Goal: Task Accomplishment & Management: Manage account settings

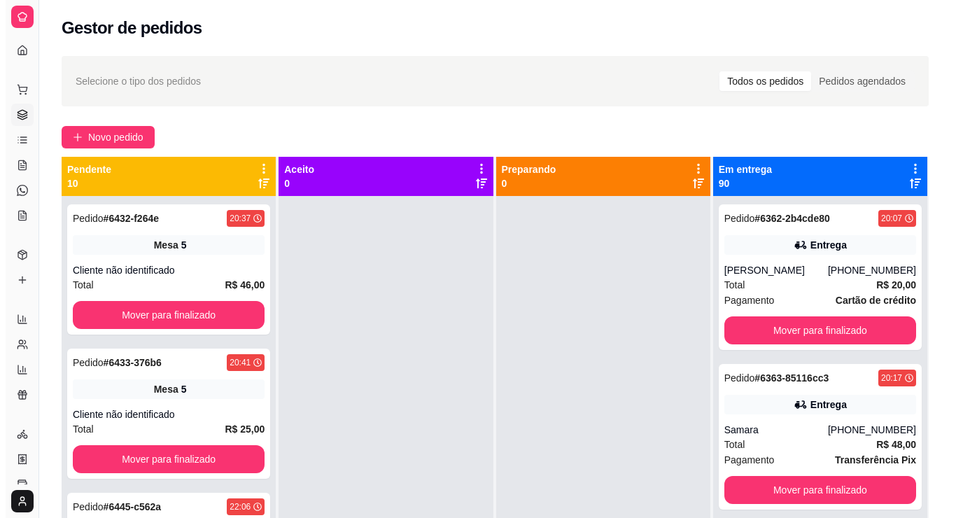
scroll to position [67, 0]
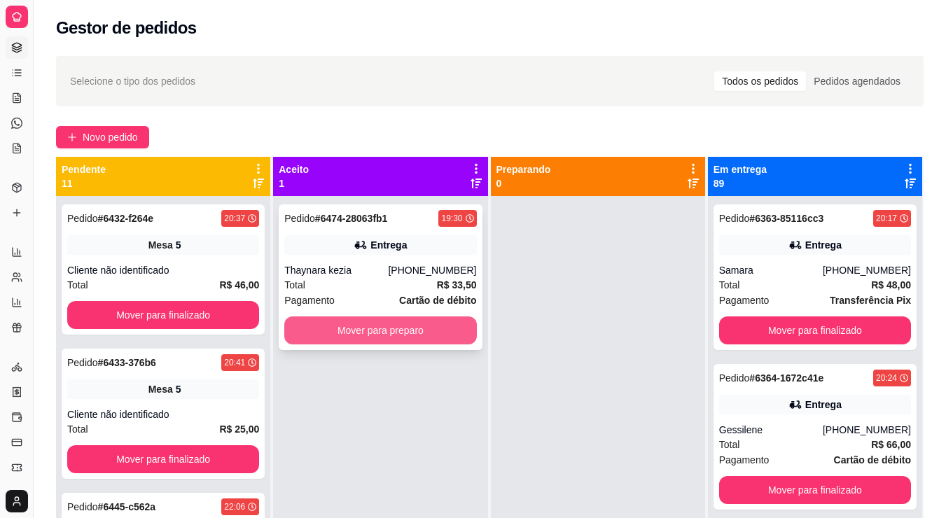
click at [381, 321] on button "Mover para preparo" at bounding box center [380, 330] width 192 height 28
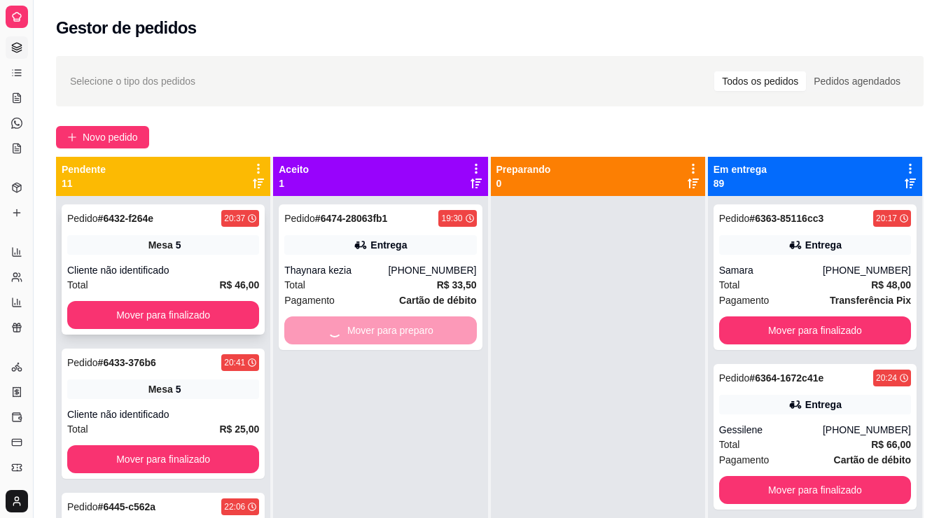
click at [225, 314] on button "Mover para finalizado" at bounding box center [163, 315] width 192 height 28
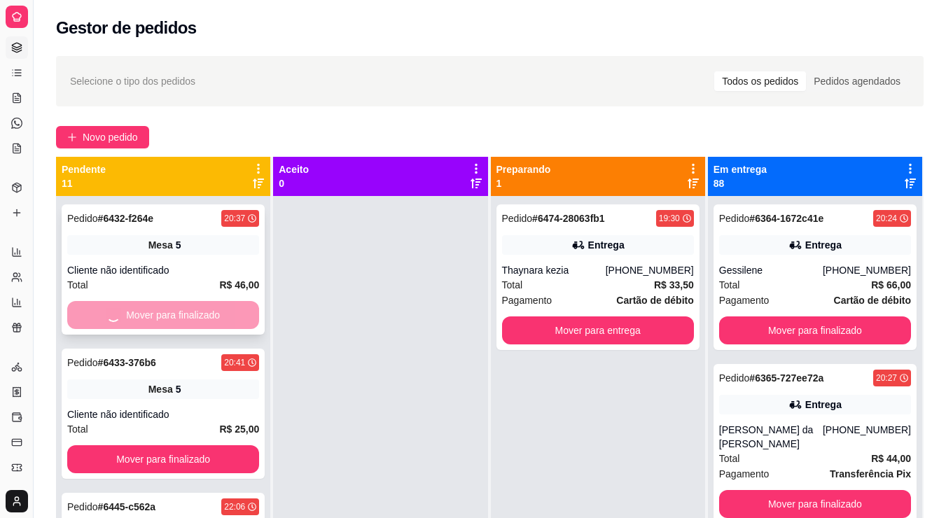
click at [225, 445] on button "Mover para finalizado" at bounding box center [163, 459] width 192 height 28
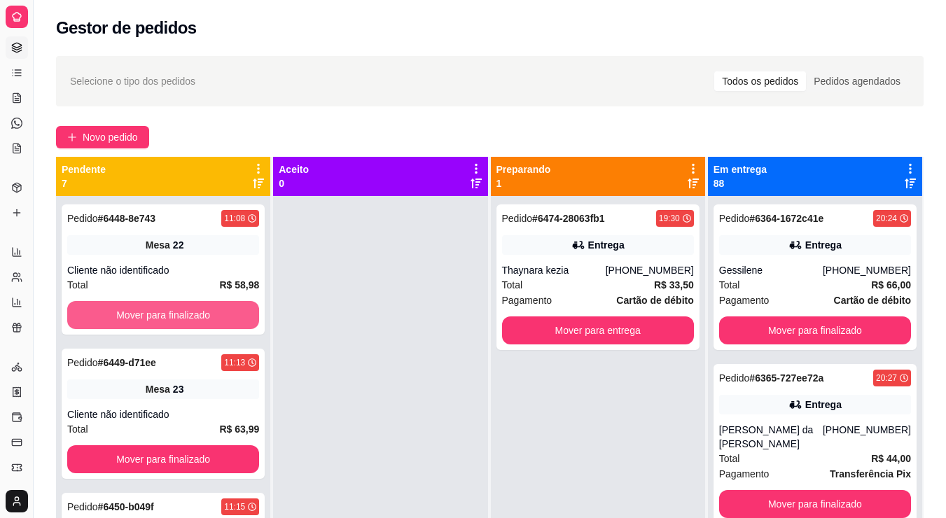
click at [225, 314] on div "Mover para finalizado" at bounding box center [163, 315] width 192 height 28
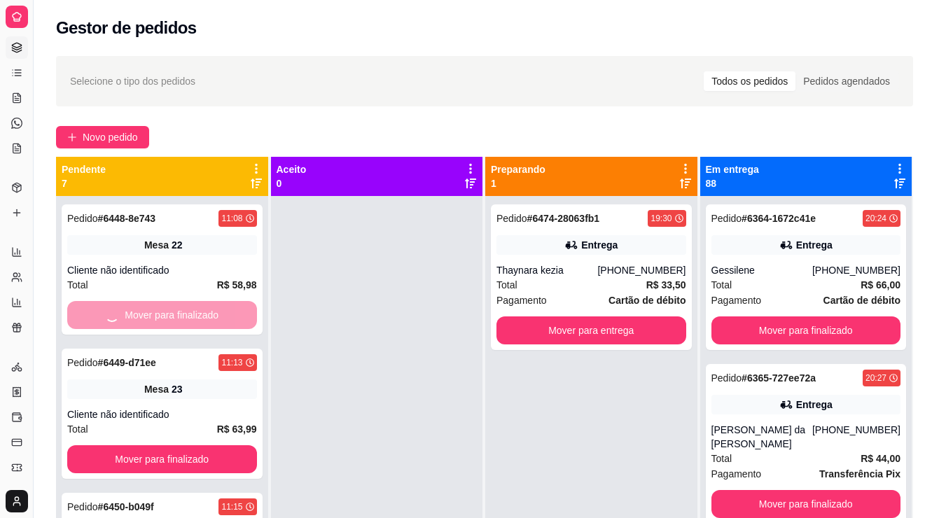
click at [225, 445] on button "Mover para finalizado" at bounding box center [162, 459] width 190 height 28
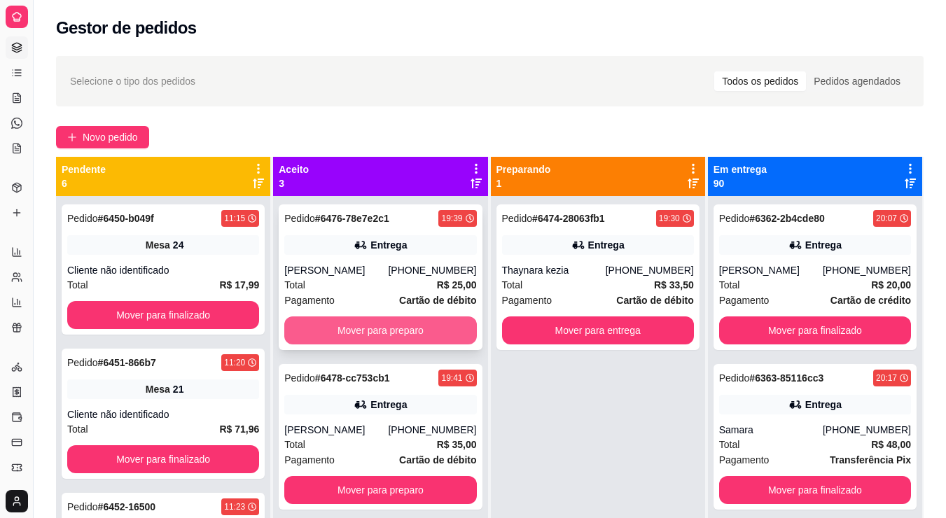
click at [326, 333] on button "Mover para preparo" at bounding box center [380, 330] width 192 height 28
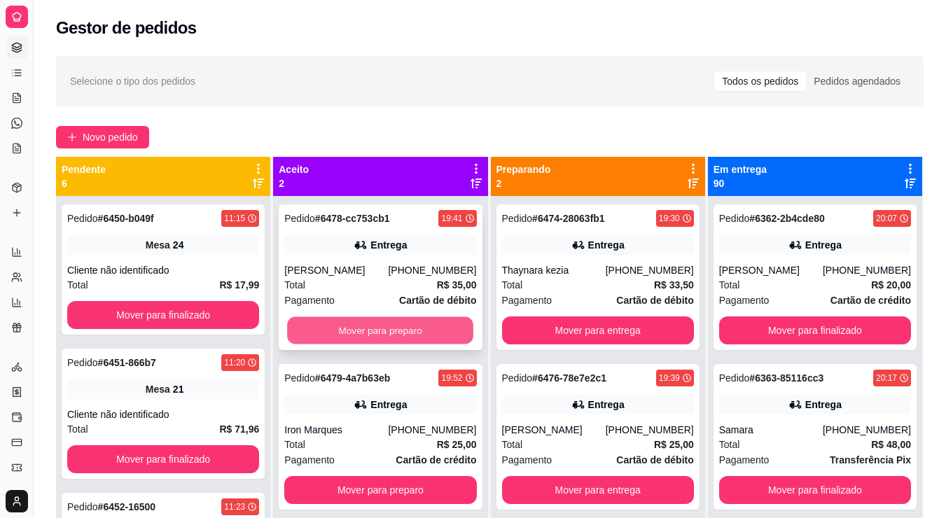
click at [344, 338] on button "Mover para preparo" at bounding box center [380, 330] width 186 height 27
click at [370, 328] on button "Mover para preparo" at bounding box center [380, 330] width 192 height 28
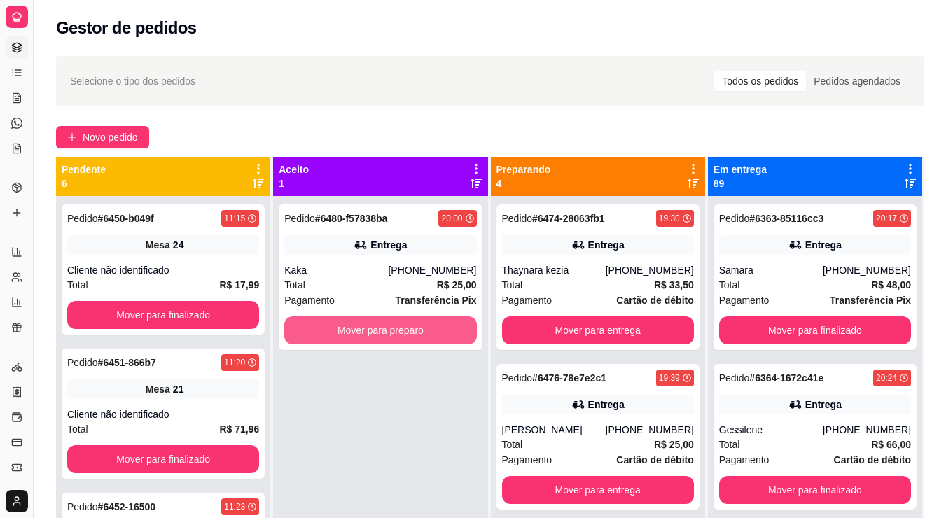
click at [370, 328] on button "Mover para preparo" at bounding box center [380, 330] width 192 height 28
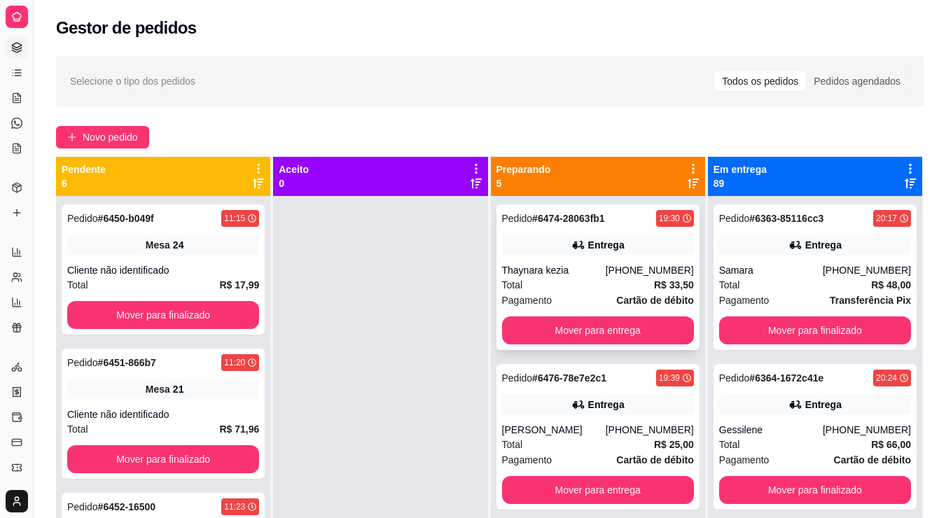
click at [631, 295] on strong "Cartão de débito" at bounding box center [654, 300] width 77 height 11
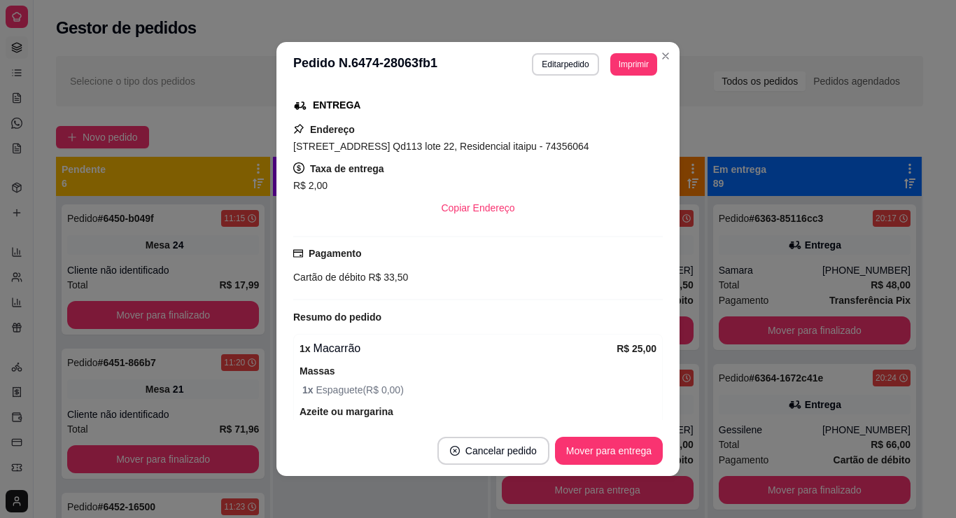
scroll to position [550, 0]
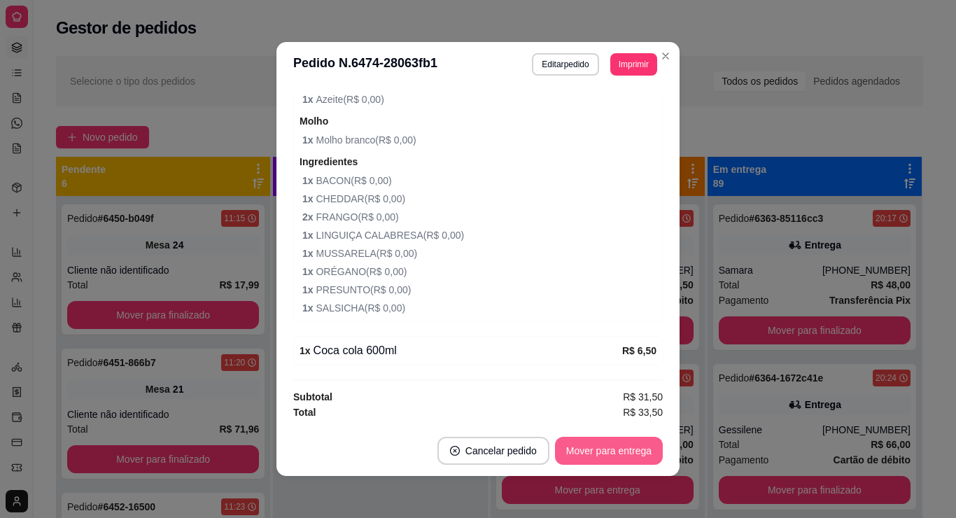
click at [604, 450] on button "Mover para entrega" at bounding box center [609, 451] width 108 height 28
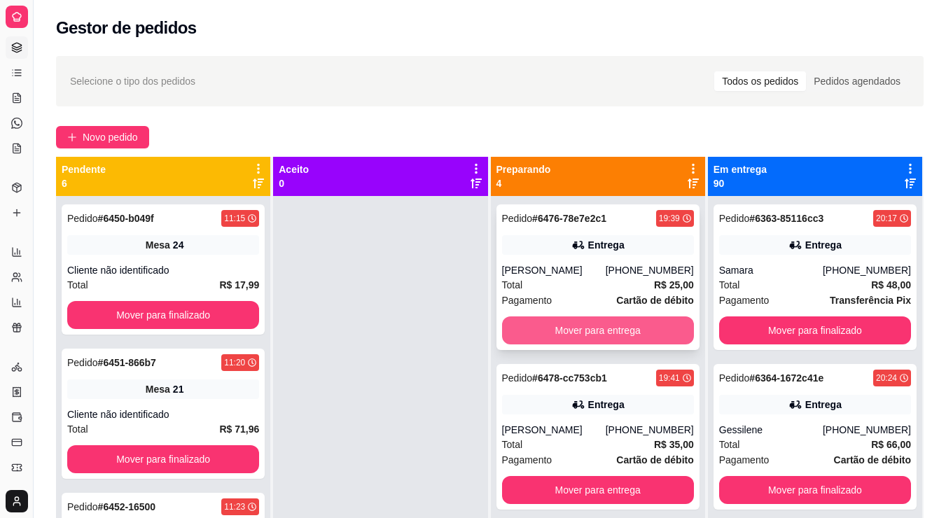
click at [593, 331] on button "Mover para entrega" at bounding box center [598, 330] width 192 height 28
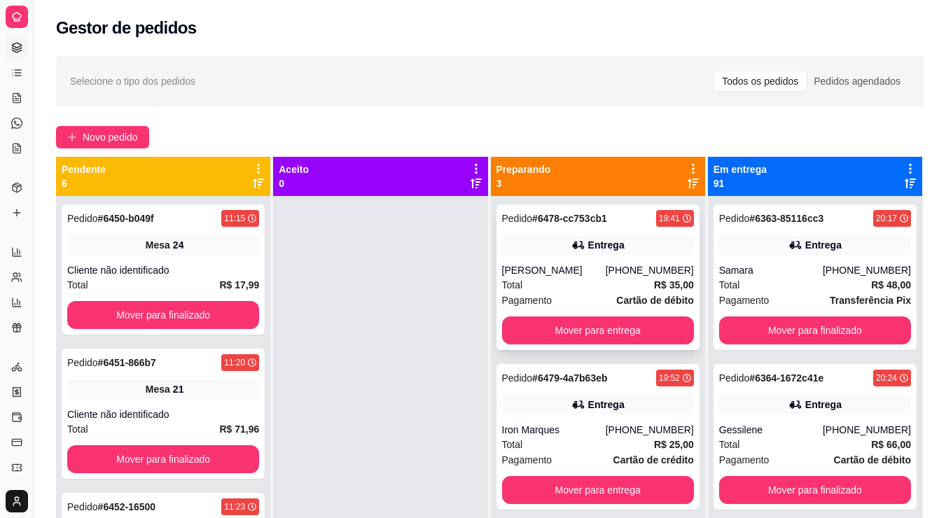
click at [602, 288] on div "Total R$ 35,00" at bounding box center [598, 284] width 192 height 15
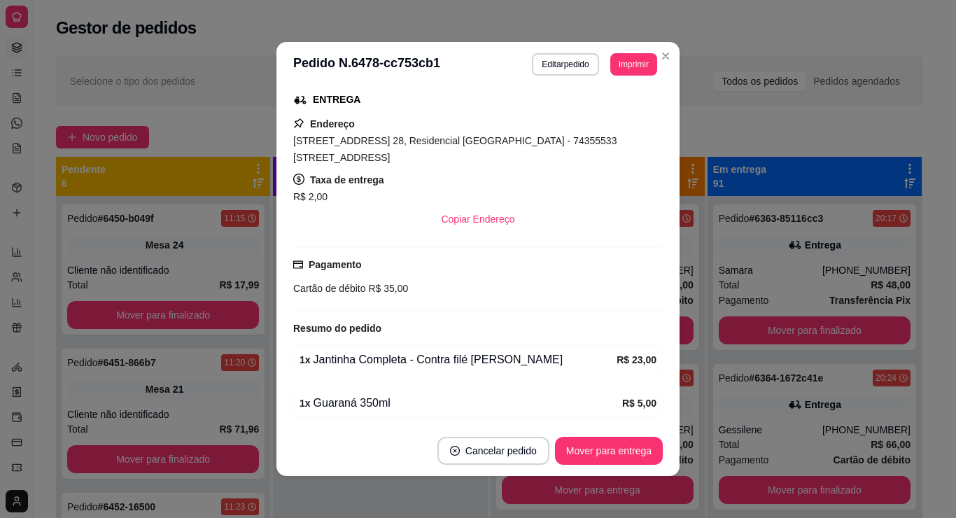
scroll to position [279, 0]
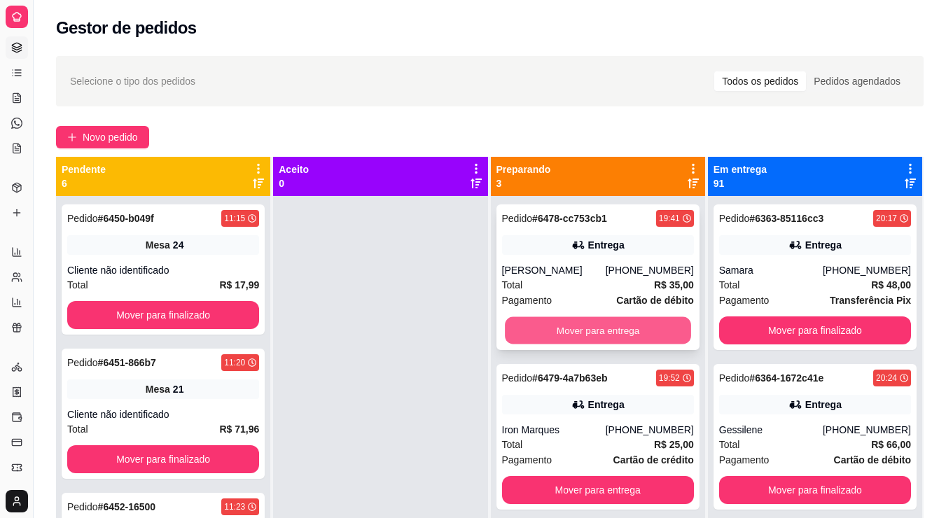
click at [629, 322] on button "Mover para entrega" at bounding box center [598, 330] width 186 height 27
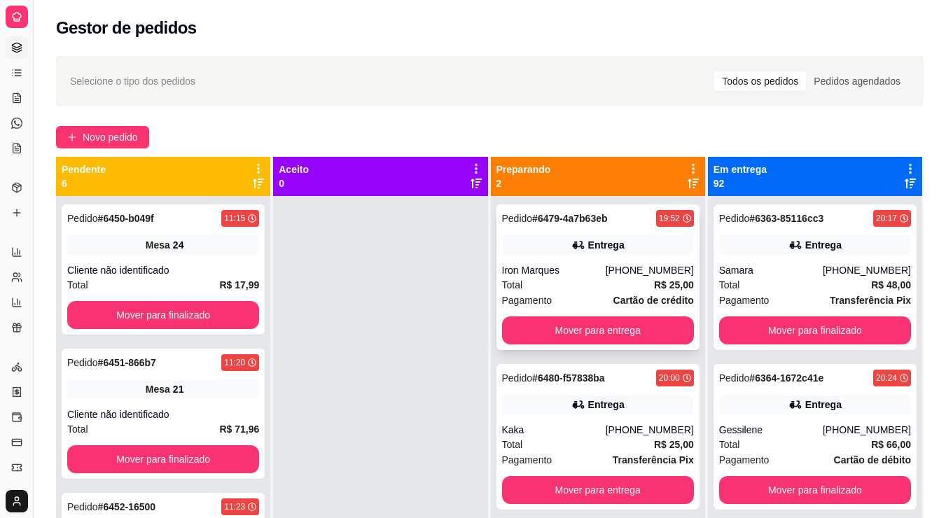
click at [621, 263] on div "Pedido # 6479-4a7b63eb 19:52 [GEOGRAPHIC_DATA] [PHONE_NUMBER] Total R$ 25,00 Pa…" at bounding box center [597, 277] width 203 height 146
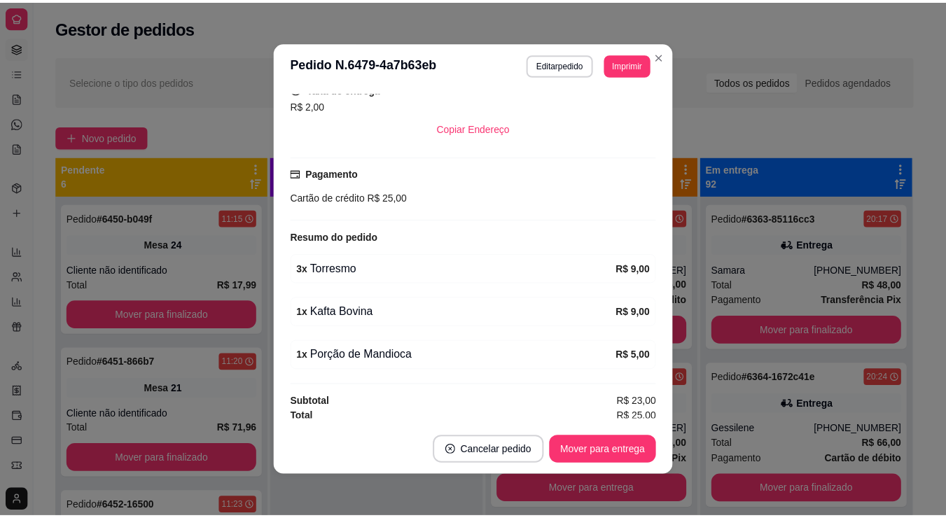
scroll to position [300, 0]
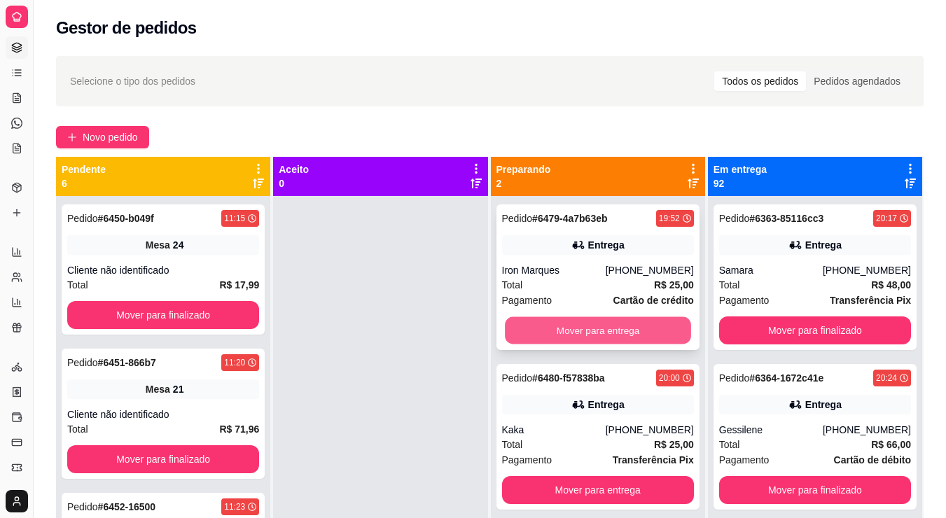
click at [604, 333] on button "Mover para entrega" at bounding box center [598, 330] width 186 height 27
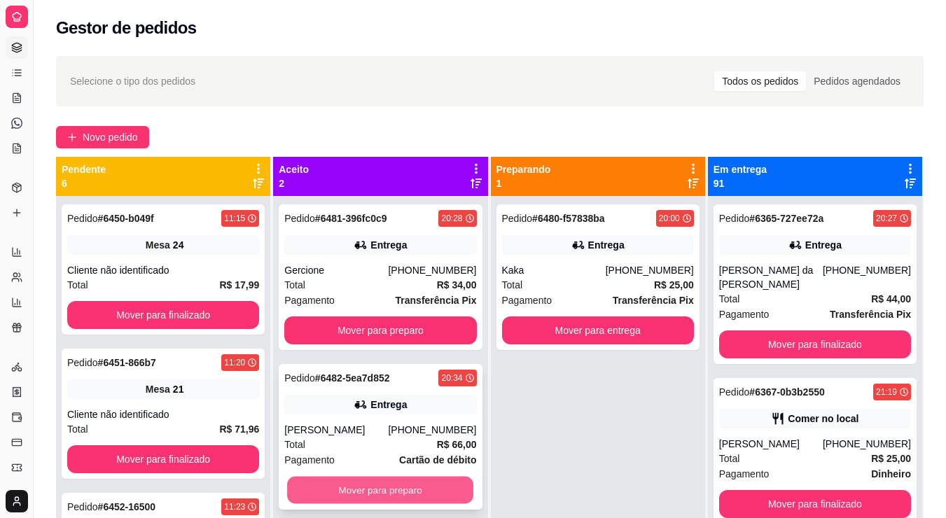
click at [391, 501] on button "Mover para preparo" at bounding box center [380, 490] width 186 height 27
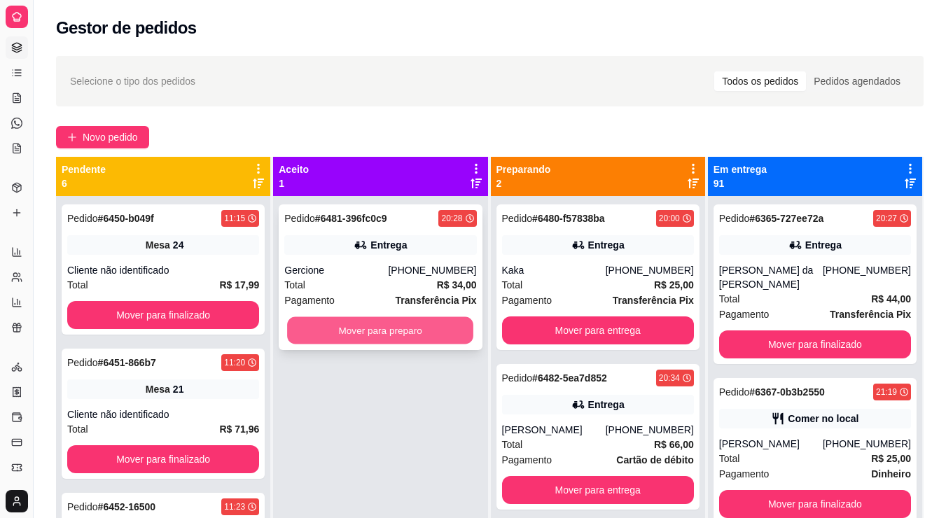
click at [351, 334] on button "Mover para preparo" at bounding box center [380, 330] width 186 height 27
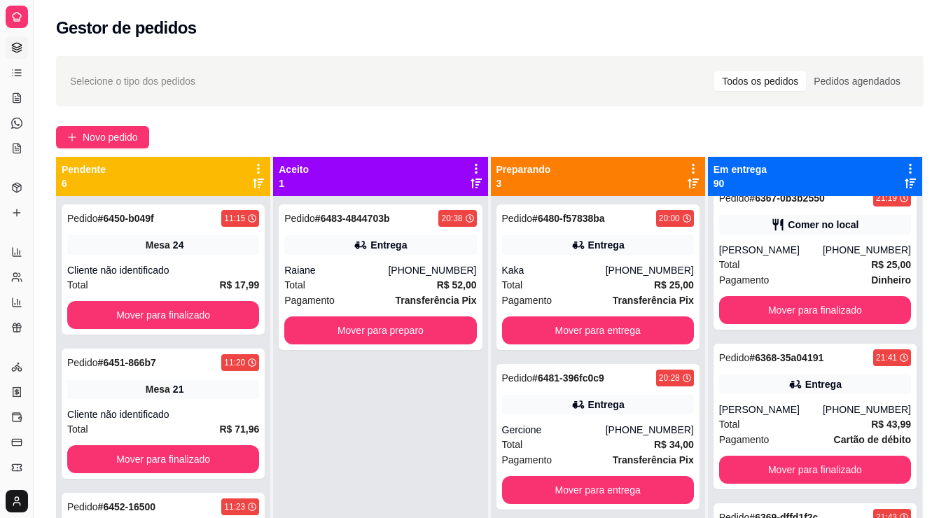
scroll to position [165, 0]
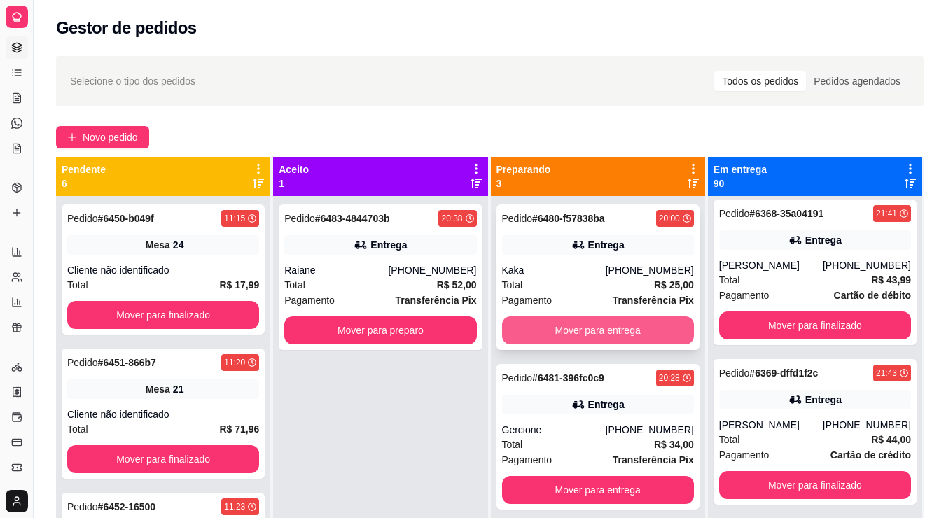
click at [563, 330] on button "Mover para entrega" at bounding box center [598, 330] width 192 height 28
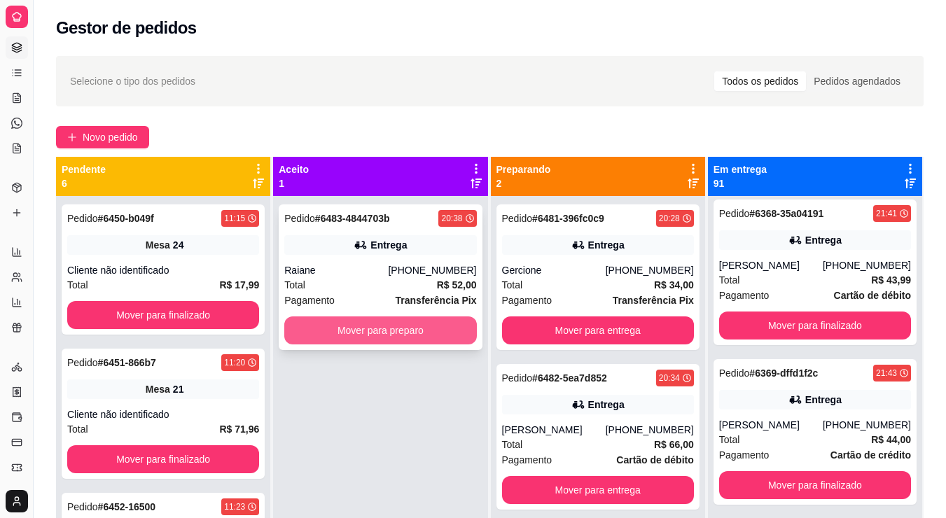
click at [454, 327] on button "Mover para preparo" at bounding box center [380, 330] width 192 height 28
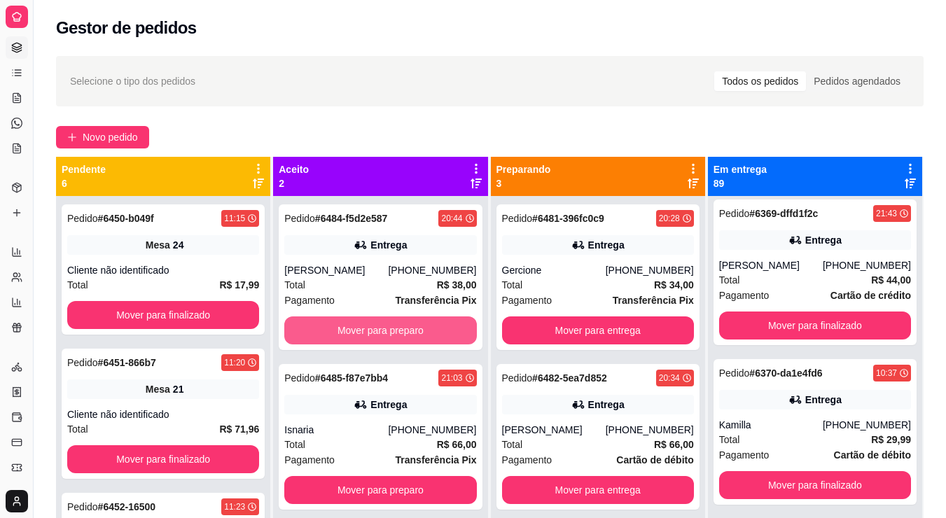
scroll to position [0, 0]
